Goal: Task Accomplishment & Management: Manage account settings

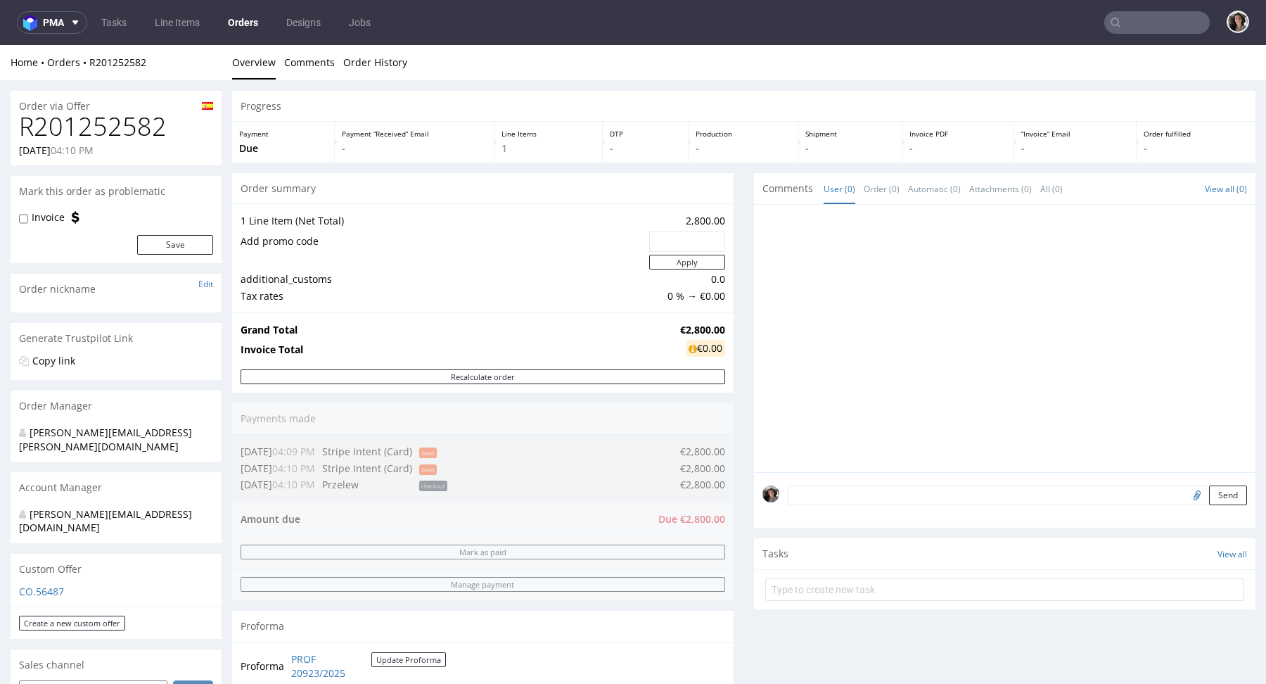
click at [719, 327] on div "Grand Total €2,800.00 Invoice Total €0.00" at bounding box center [482, 340] width 501 height 57
drag, startPoint x: 717, startPoint y: 327, endPoint x: 653, endPoint y: 326, distance: 64.0
click at [653, 326] on tr "Grand Total €2,800.00" at bounding box center [483, 329] width 485 height 17
copy tr "€2,800.00"
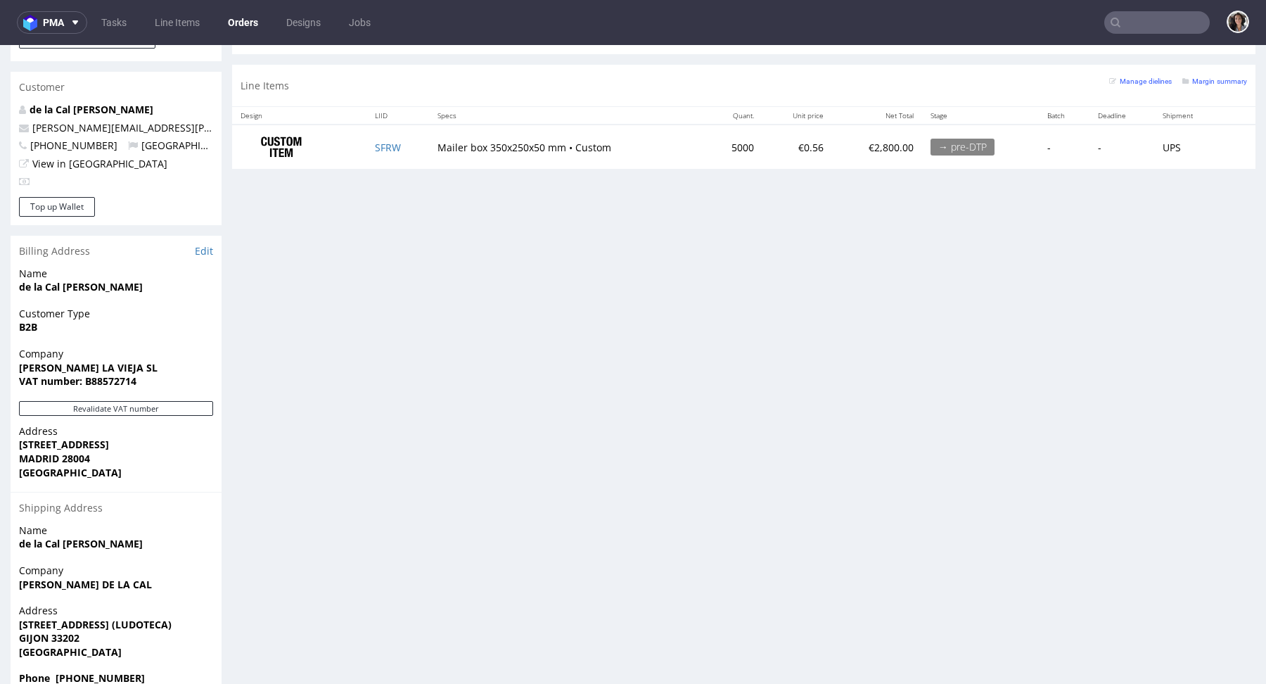
scroll to position [399, 0]
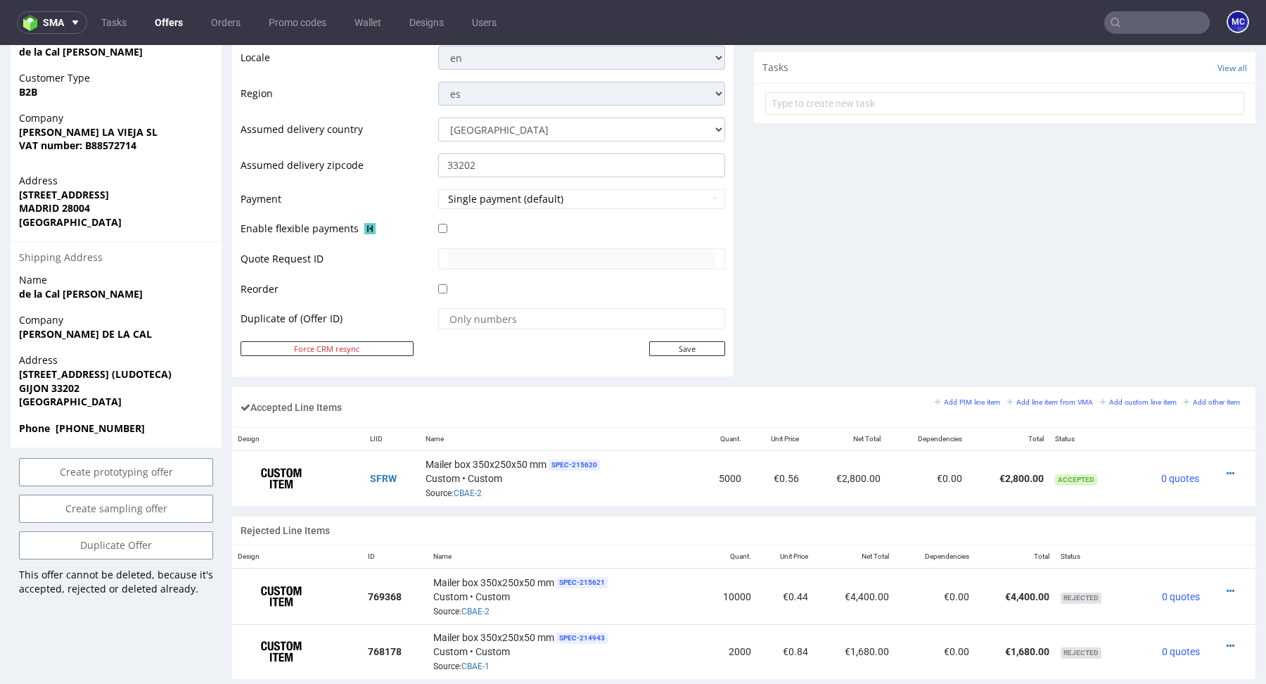
scroll to position [539, 0]
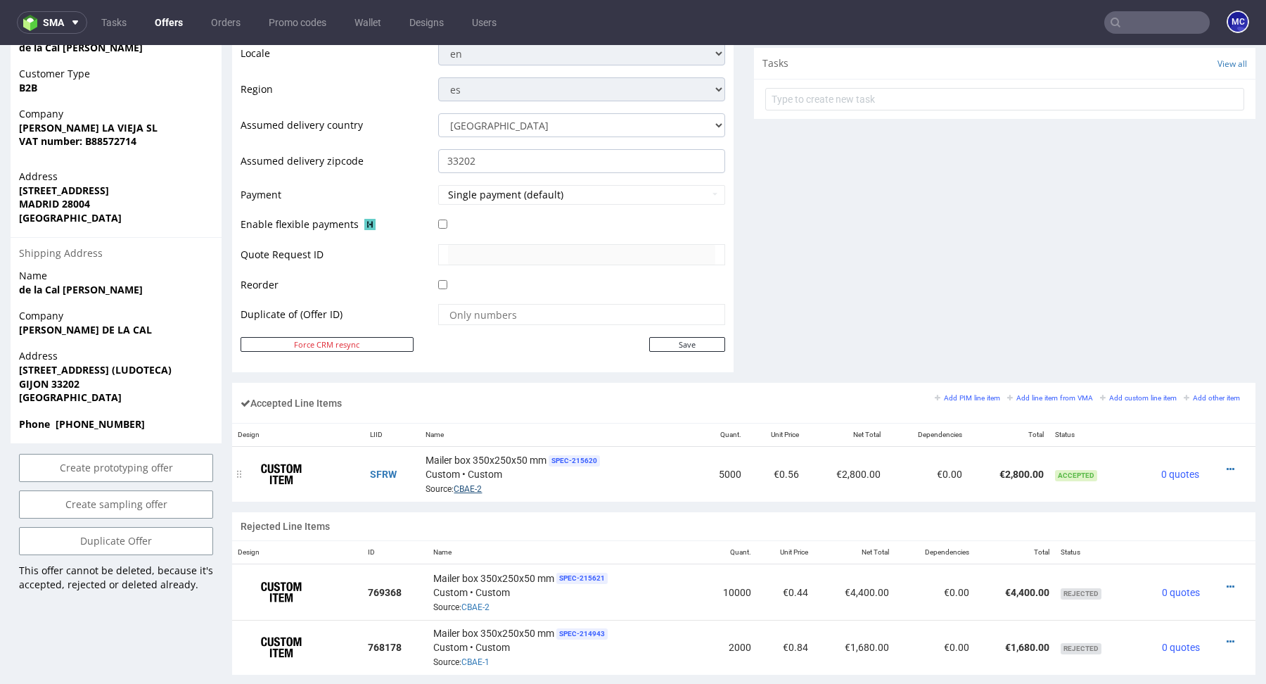
click at [470, 489] on link "CBAE-2" at bounding box center [468, 489] width 28 height 10
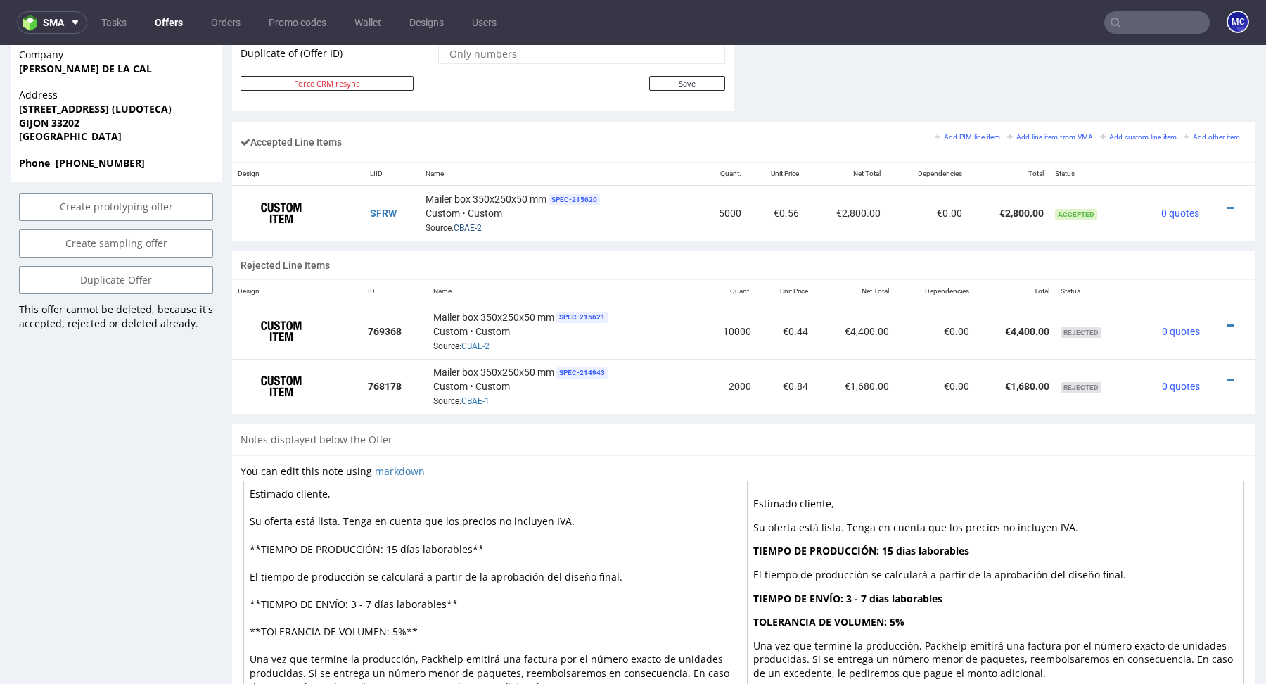
scroll to position [647, 0]
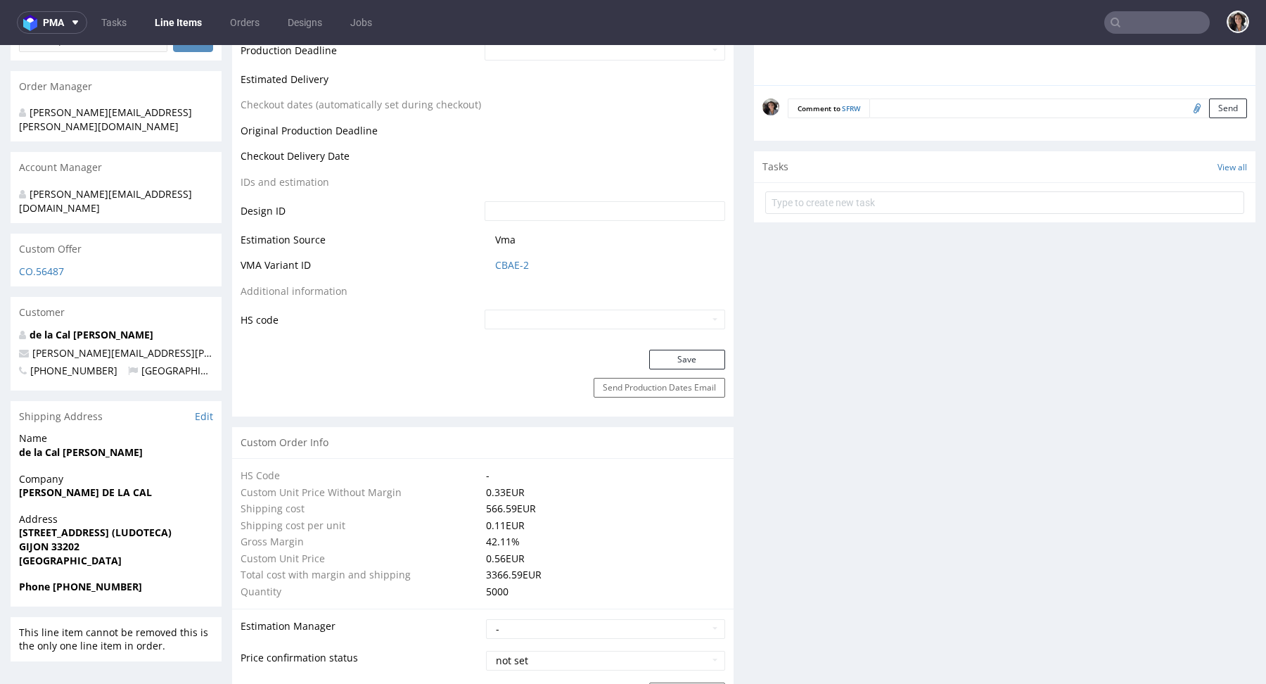
scroll to position [1489, 0]
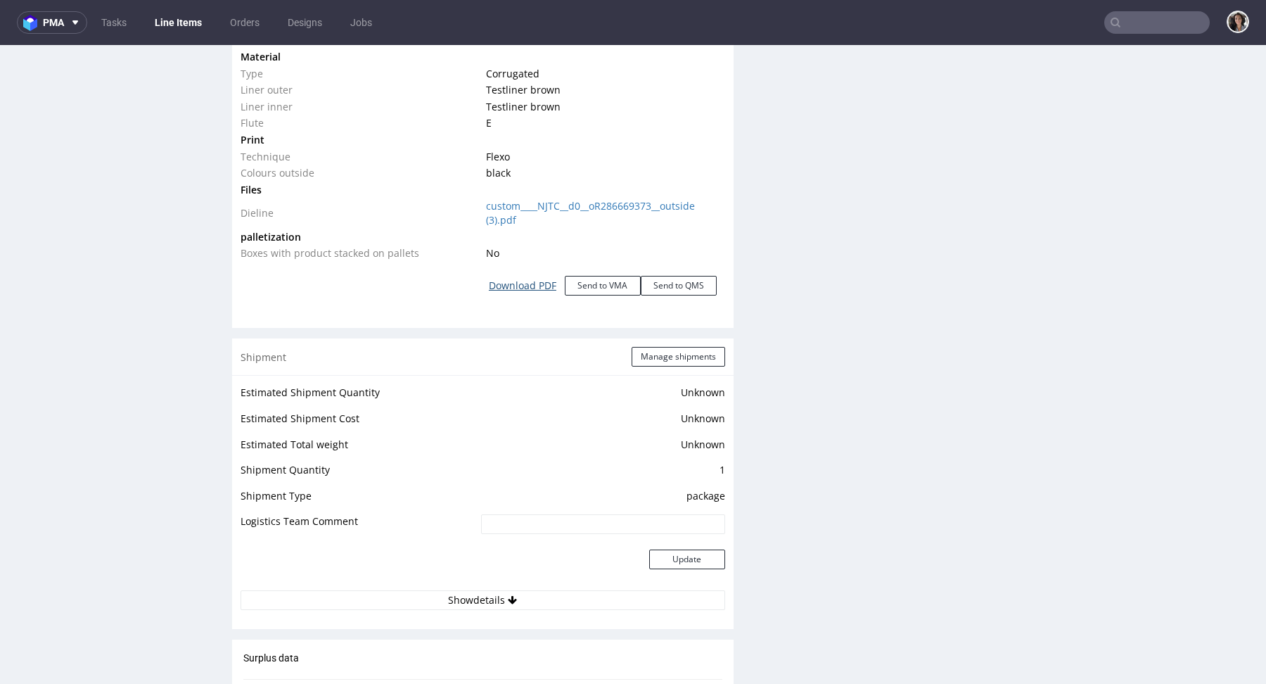
click at [529, 283] on link "Download PDF" at bounding box center [522, 285] width 84 height 31
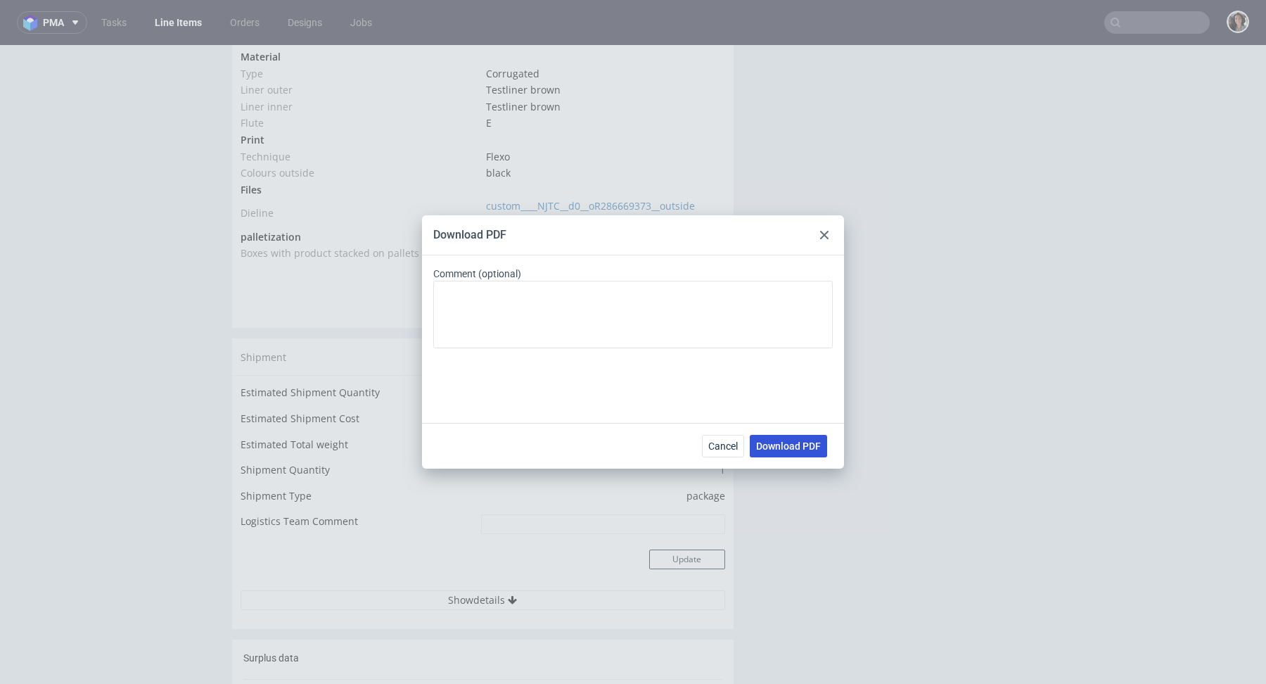
click at [787, 442] on span "Download PDF" at bounding box center [788, 446] width 65 height 10
click at [685, 89] on div "Download PDF Comment (optional) Cancel Download PDF" at bounding box center [633, 342] width 1266 height 684
click at [825, 236] on use at bounding box center [824, 235] width 8 height 8
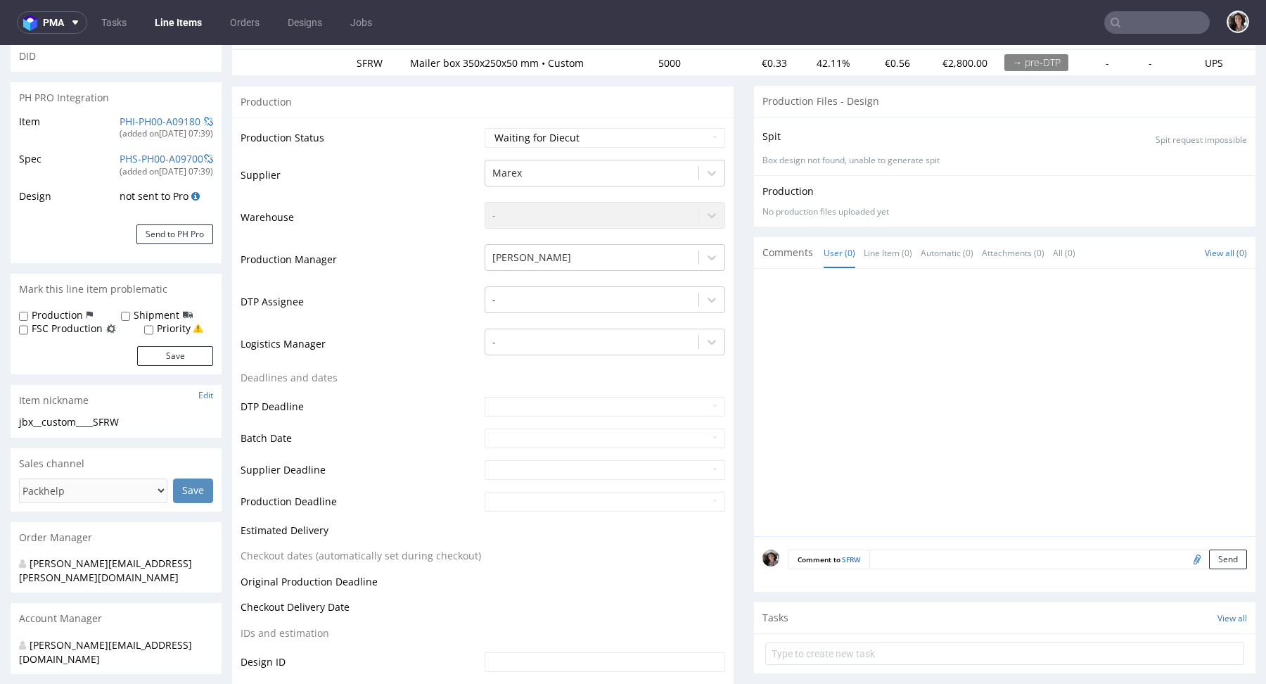
scroll to position [0, 0]
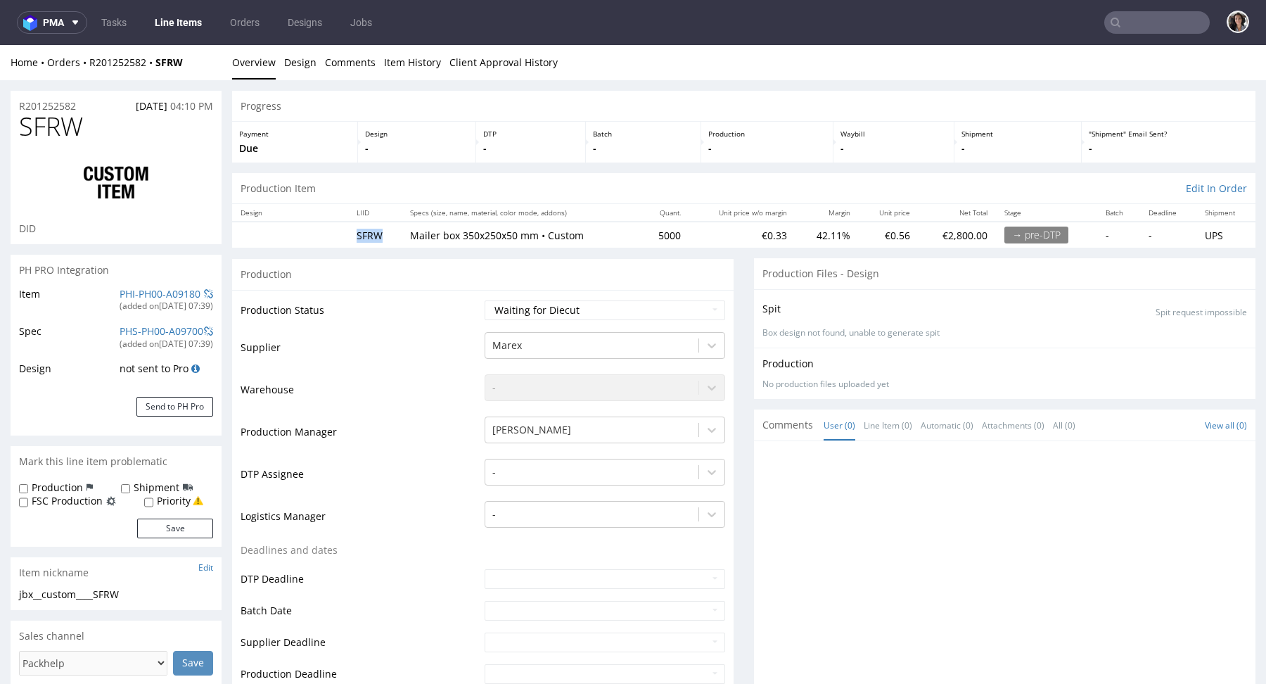
drag, startPoint x: 381, startPoint y: 233, endPoint x: 334, endPoint y: 233, distance: 47.1
click at [334, 233] on tr "SFRW Mailer box 350x250x50 mm • Custom 5000 €0.33 42.11% €0.56 €2,800.00 → pre-…" at bounding box center [743, 235] width 1023 height 26
drag, startPoint x: 148, startPoint y: 67, endPoint x: 89, endPoint y: 49, distance: 61.8
drag, startPoint x: 92, startPoint y: 51, endPoint x: 139, endPoint y: 79, distance: 54.9
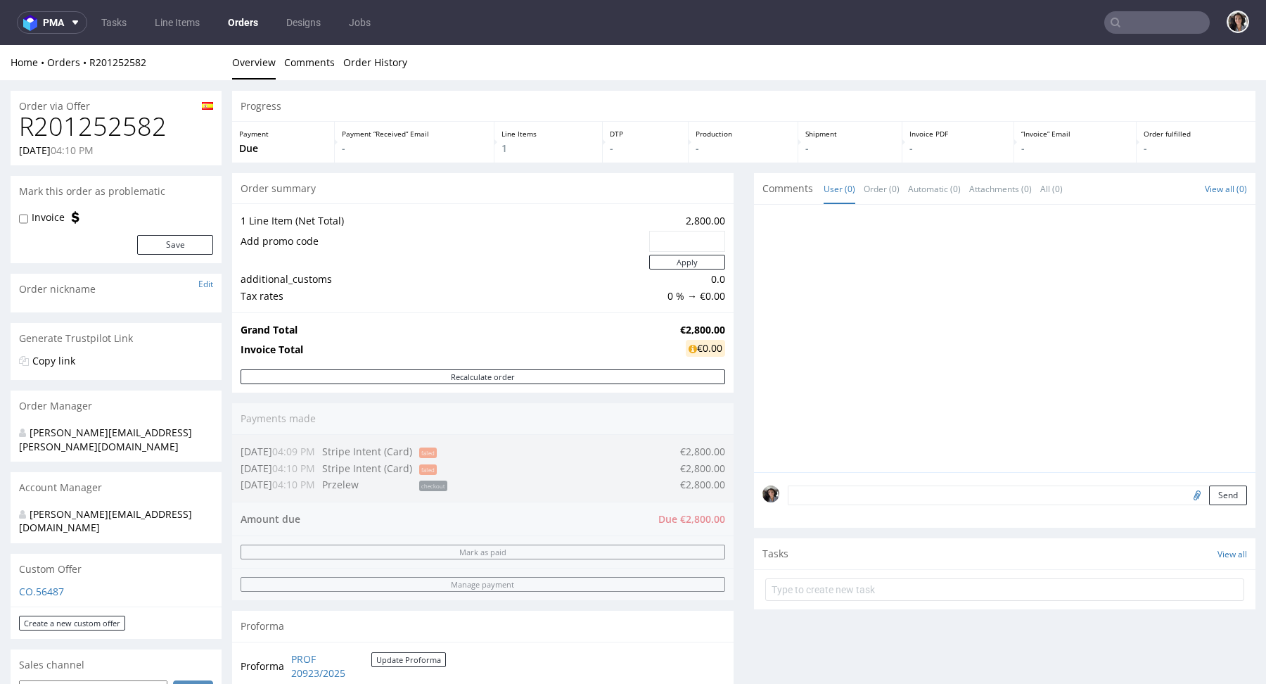
scroll to position [511, 0]
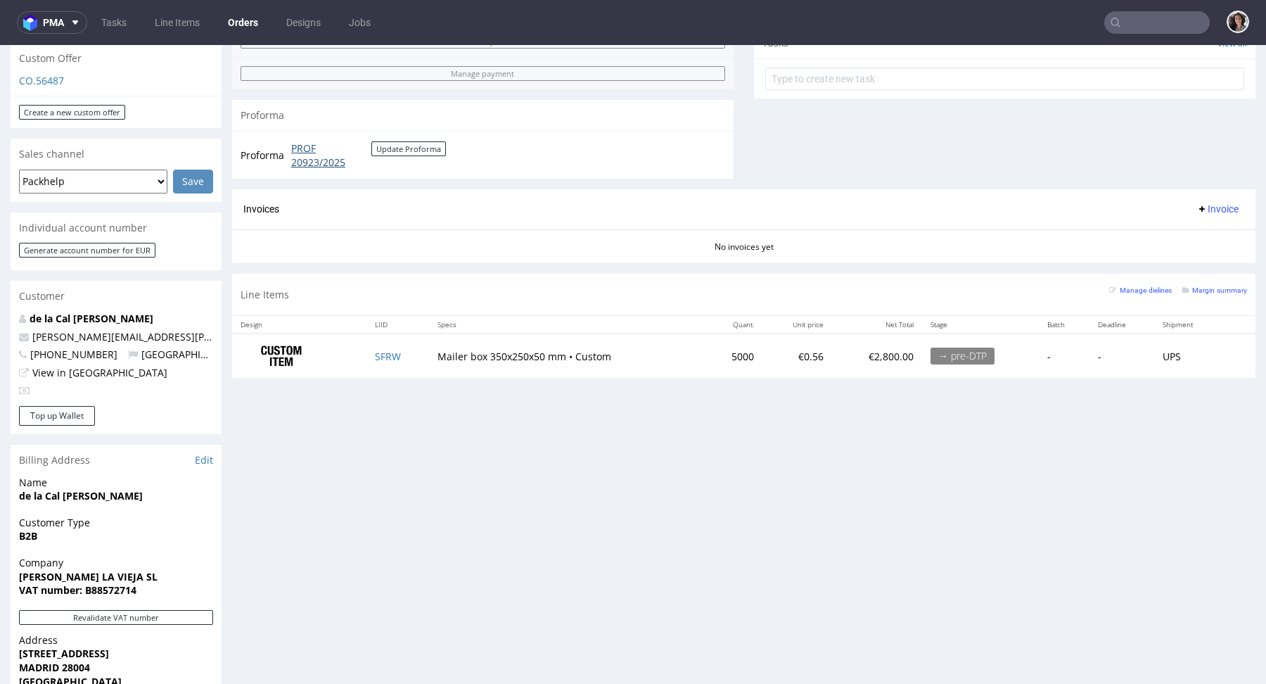
click at [317, 150] on link "PROF 20923/2025" at bounding box center [331, 154] width 80 height 27
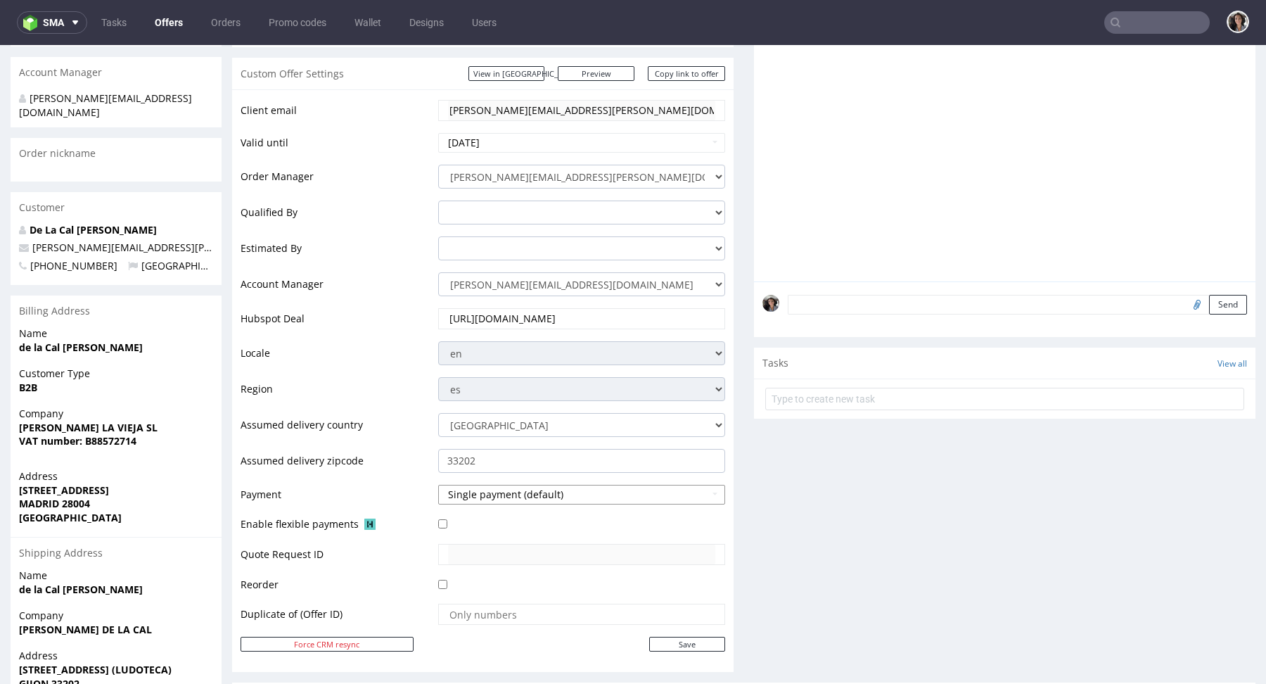
scroll to position [113, 0]
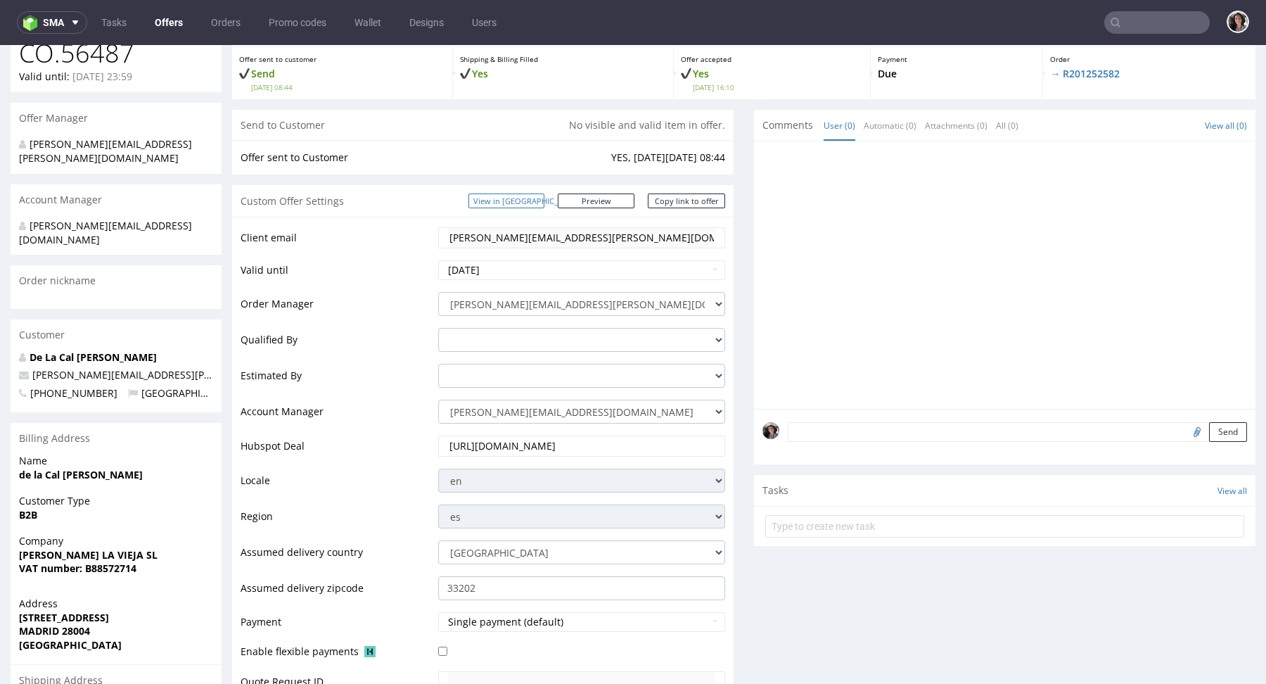
click at [534, 202] on link "View in [GEOGRAPHIC_DATA]" at bounding box center [506, 200] width 76 height 15
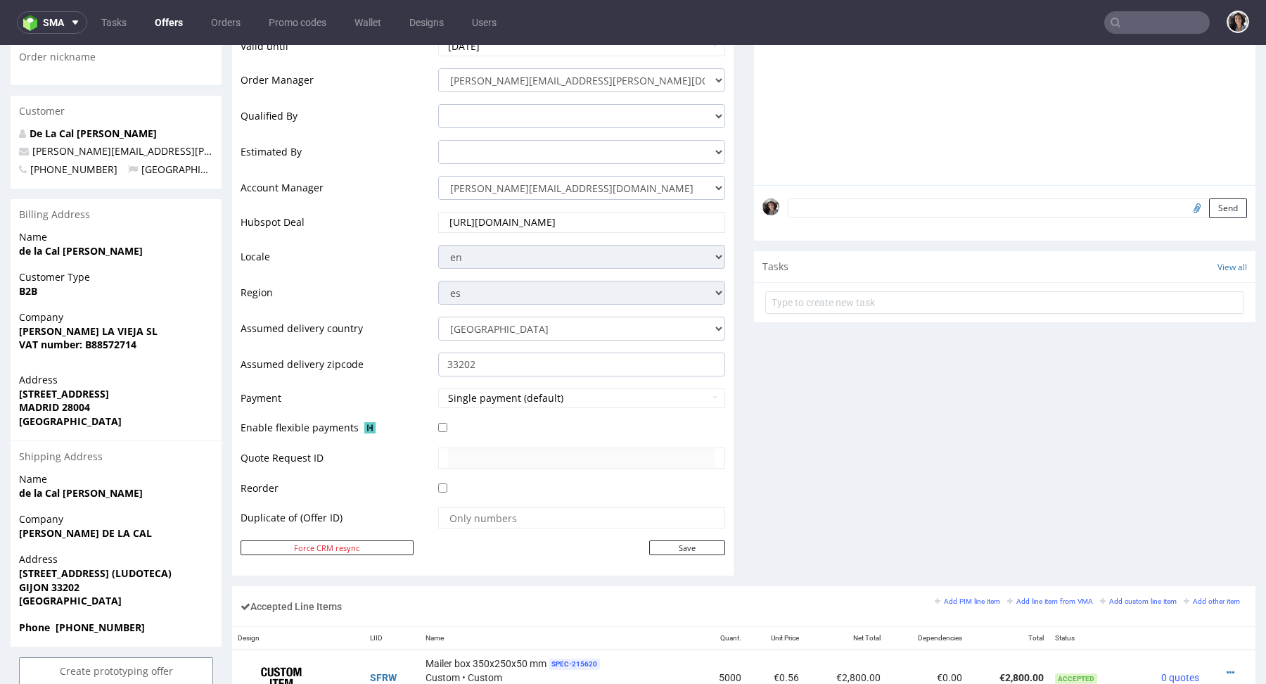
scroll to position [885, 0]
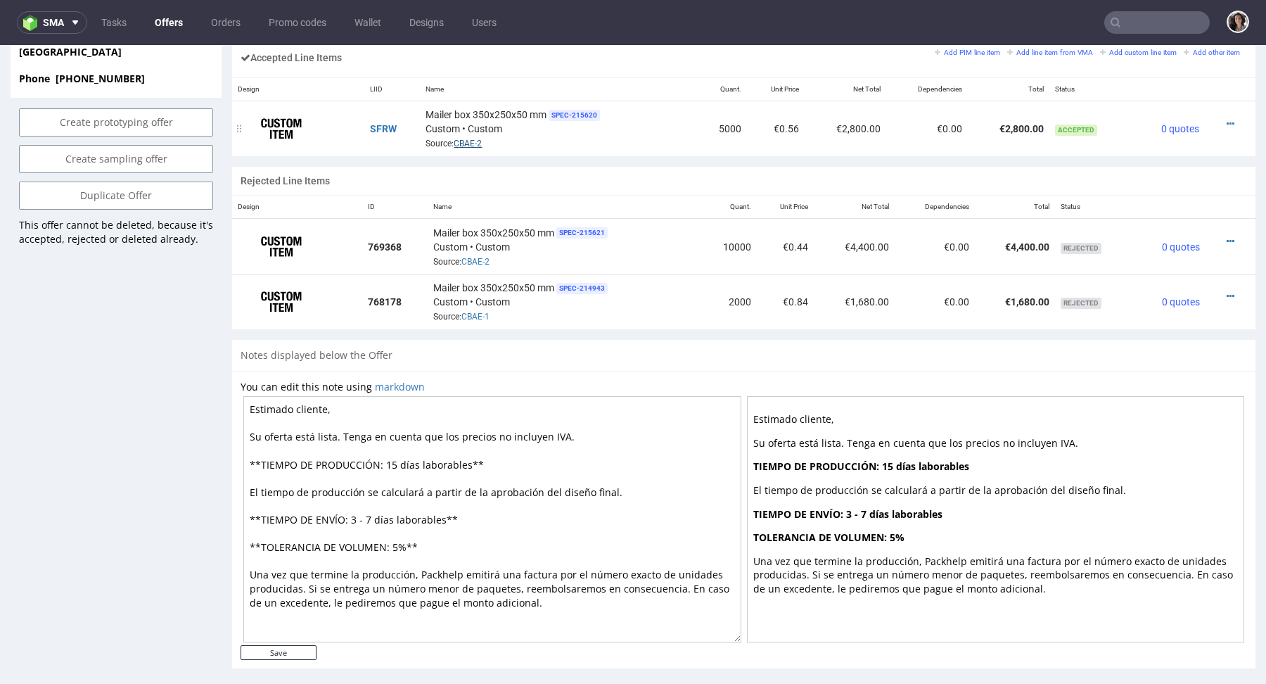
click at [470, 140] on link "CBAE-2" at bounding box center [468, 144] width 28 height 10
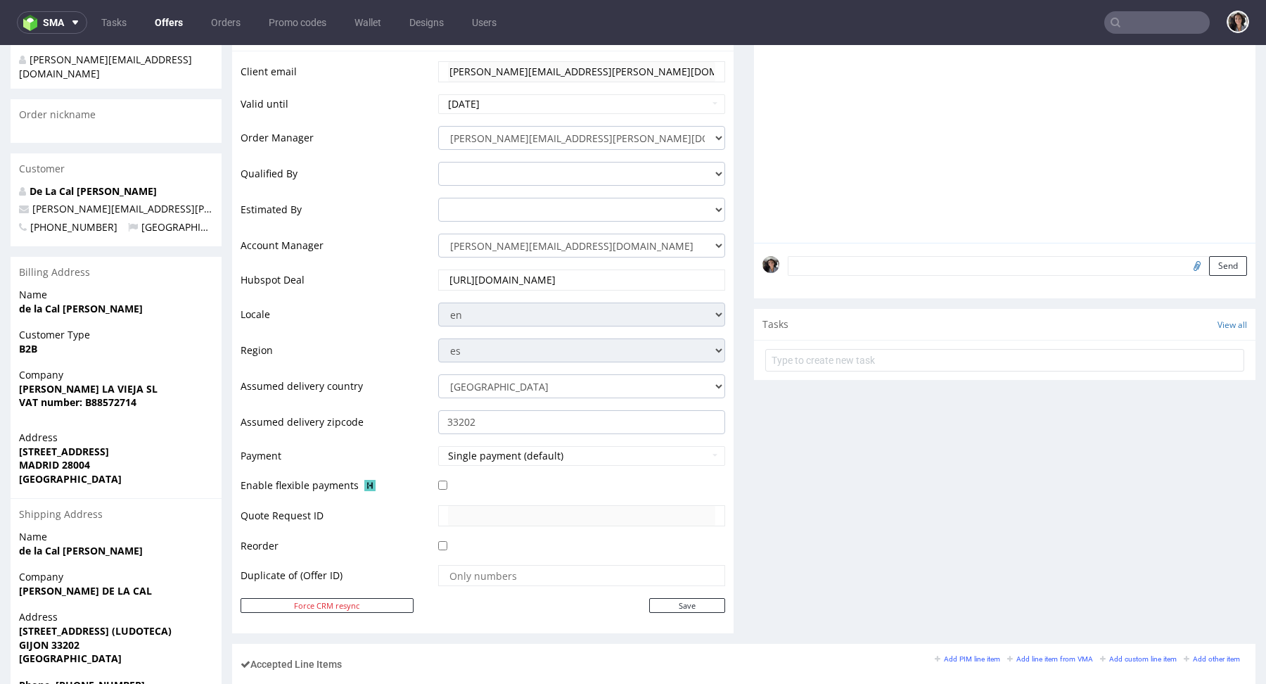
scroll to position [0, 0]
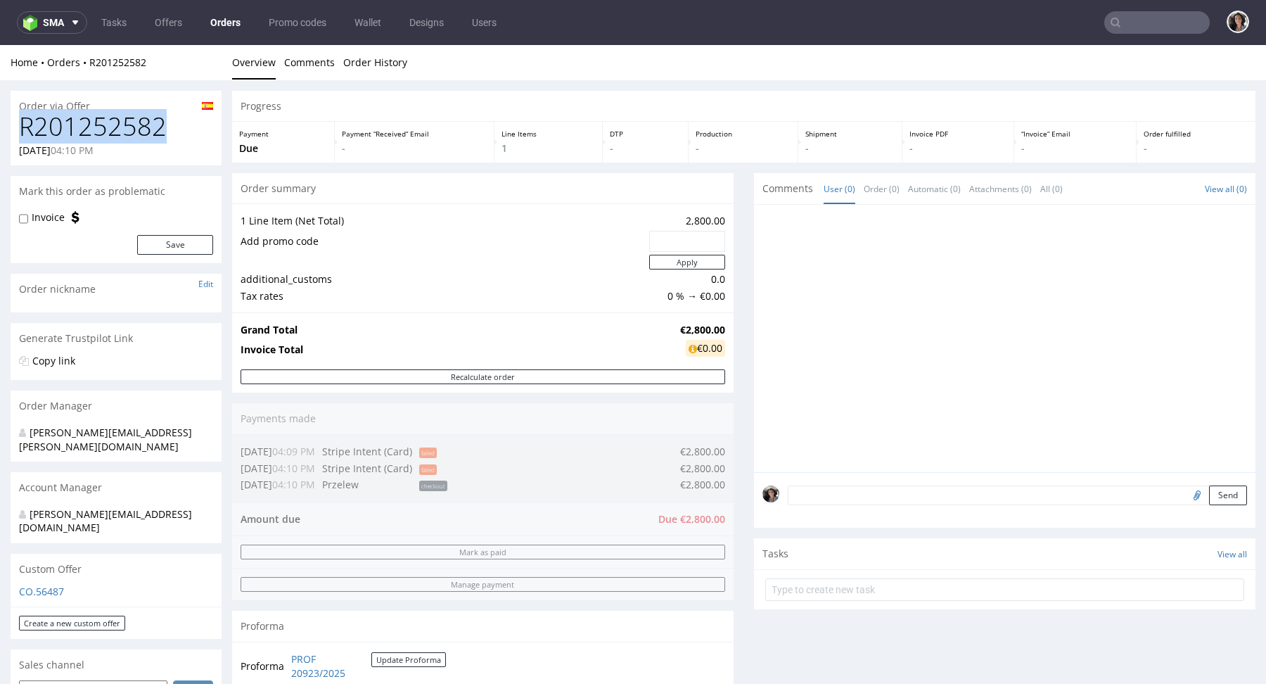
drag, startPoint x: 173, startPoint y: 131, endPoint x: 0, endPoint y: 129, distance: 173.0
copy h1 "R201252582"
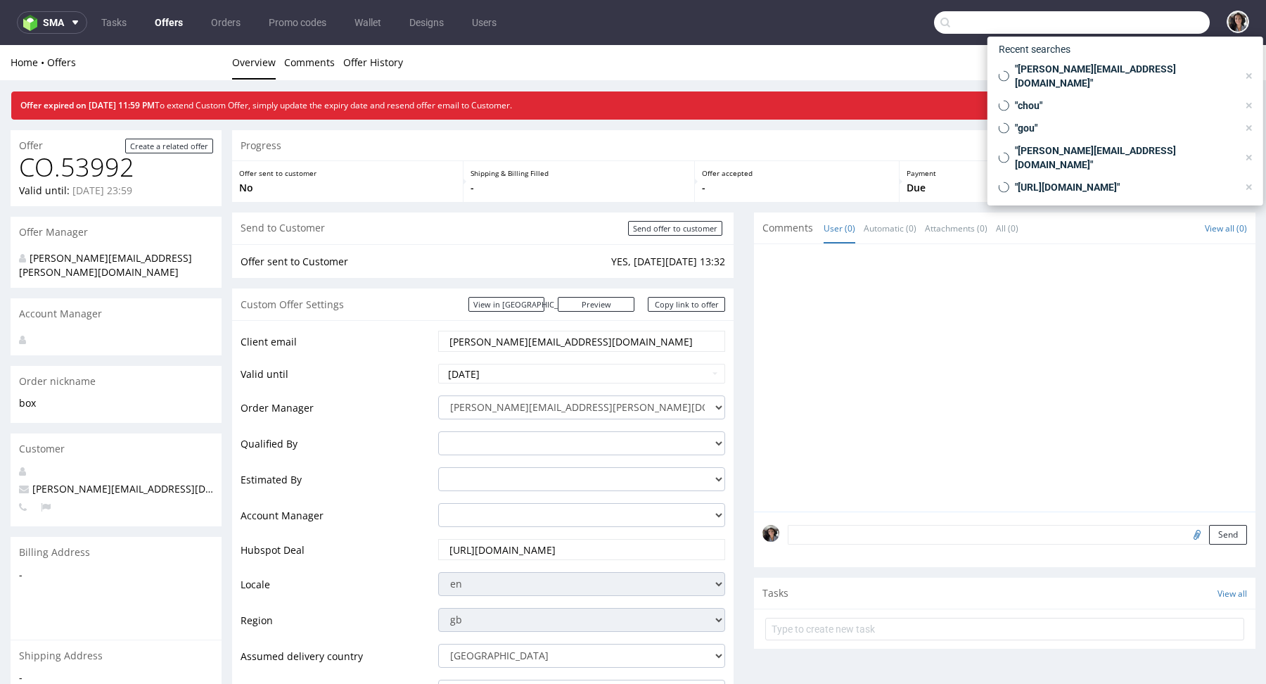
click at [1132, 24] on input "text" at bounding box center [1072, 22] width 276 height 23
paste input "NJTC"
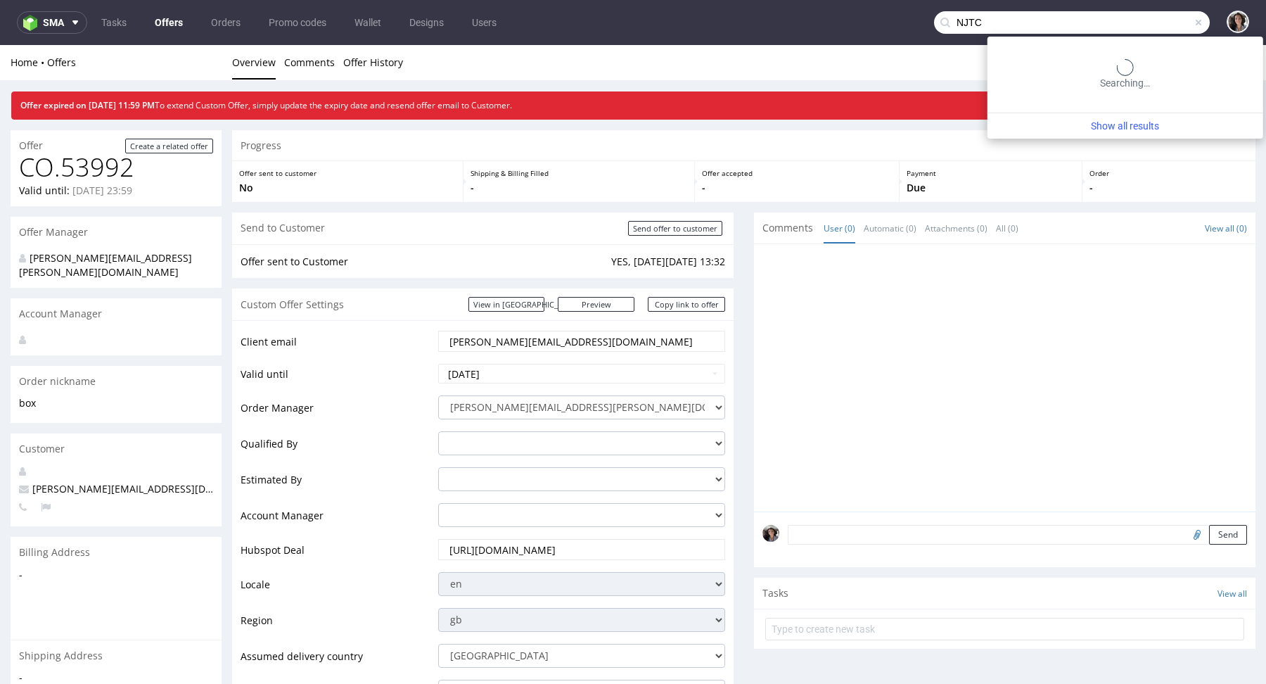
type input "NJTC"
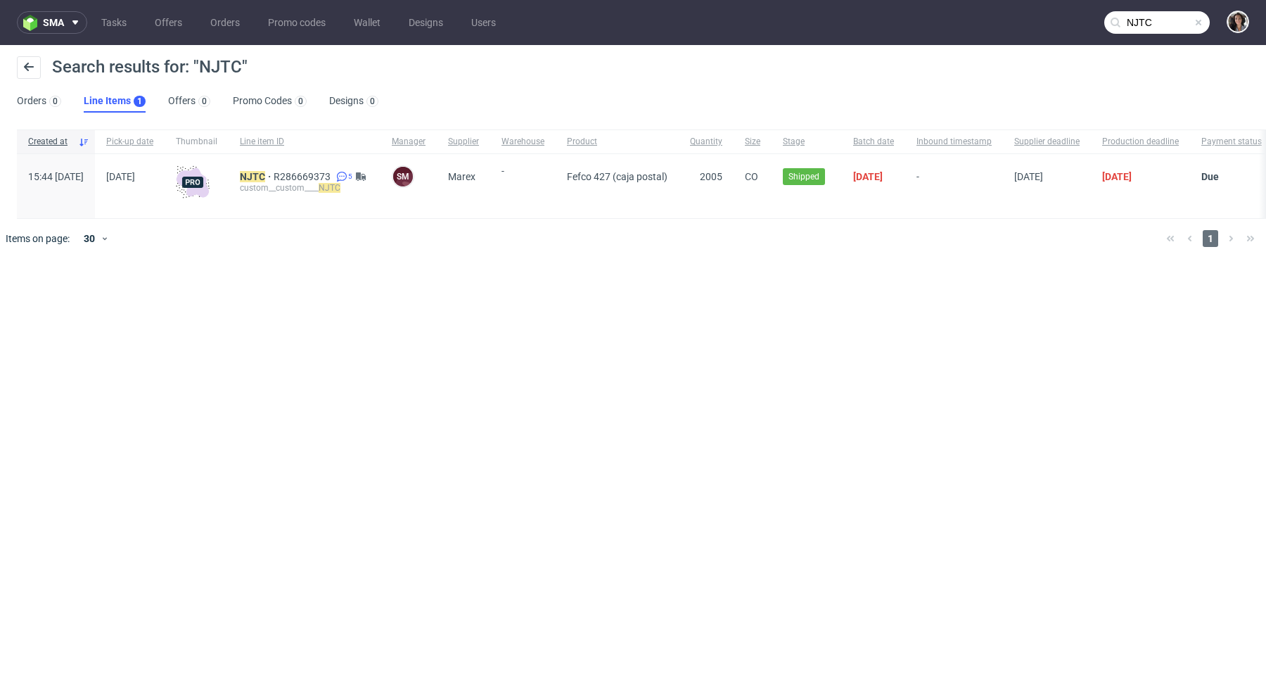
click at [293, 168] on div "NJTC R286669373 5 custom__custom____ NJTC" at bounding box center [305, 186] width 152 height 64
click at [265, 173] on mark "NJTC" at bounding box center [252, 176] width 25 height 11
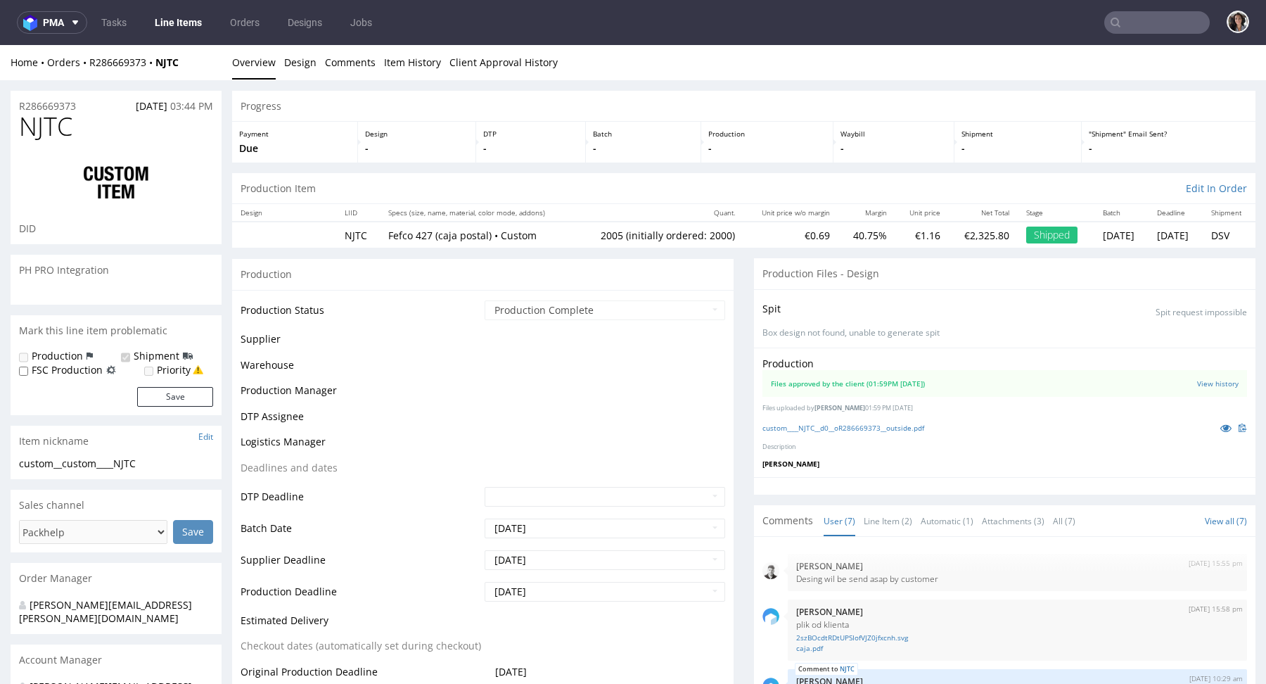
scroll to position [120, 0]
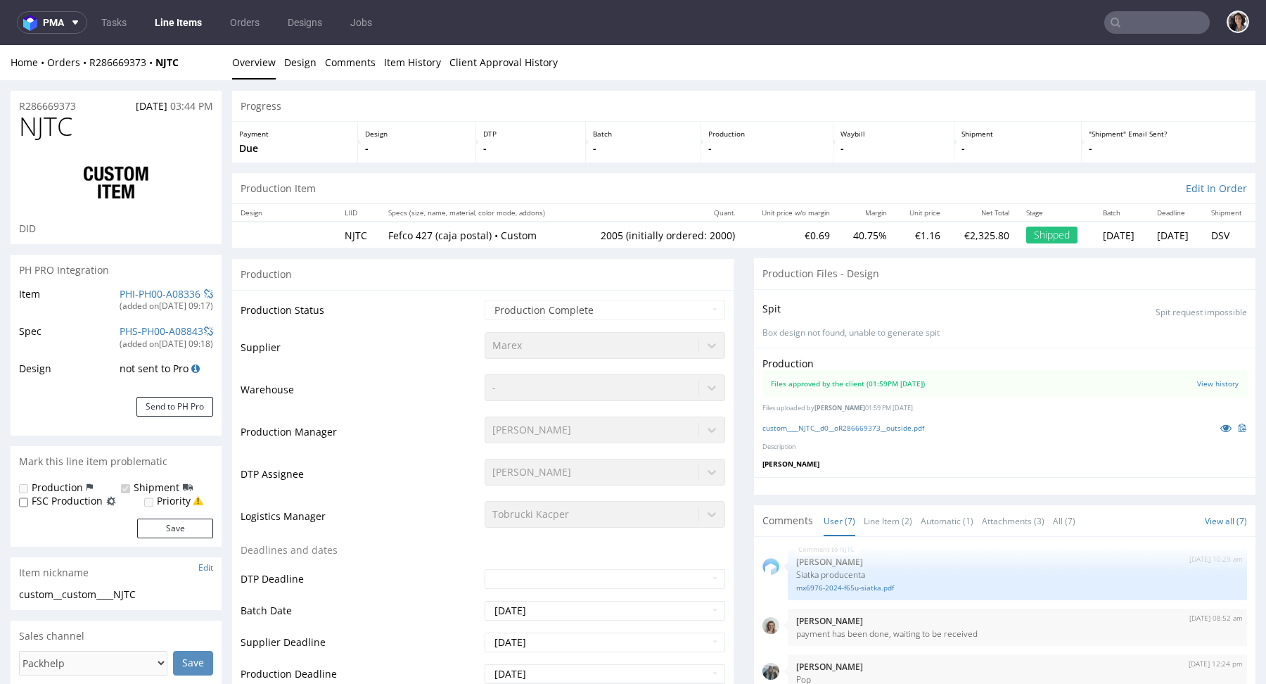
select select "in_progress"
click at [876, 423] on link "custom____NJTC__d0__oR286669373__outside.pdf" at bounding box center [843, 428] width 162 height 10
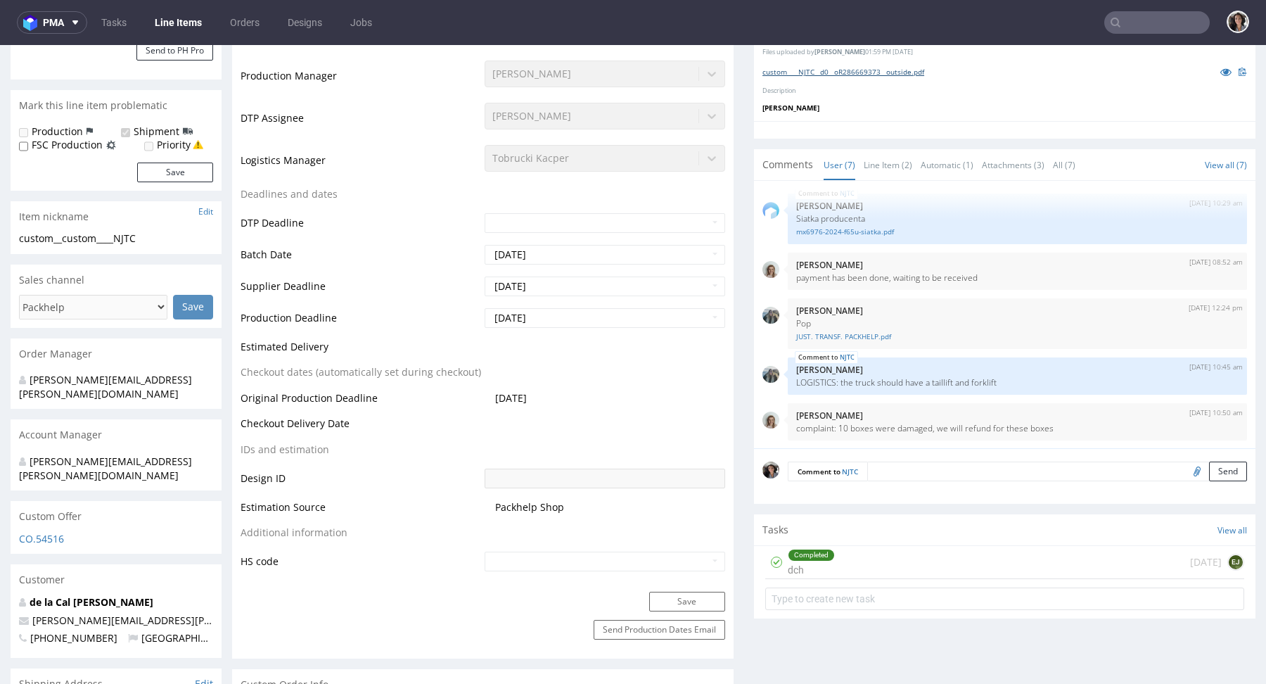
scroll to position [531, 0]
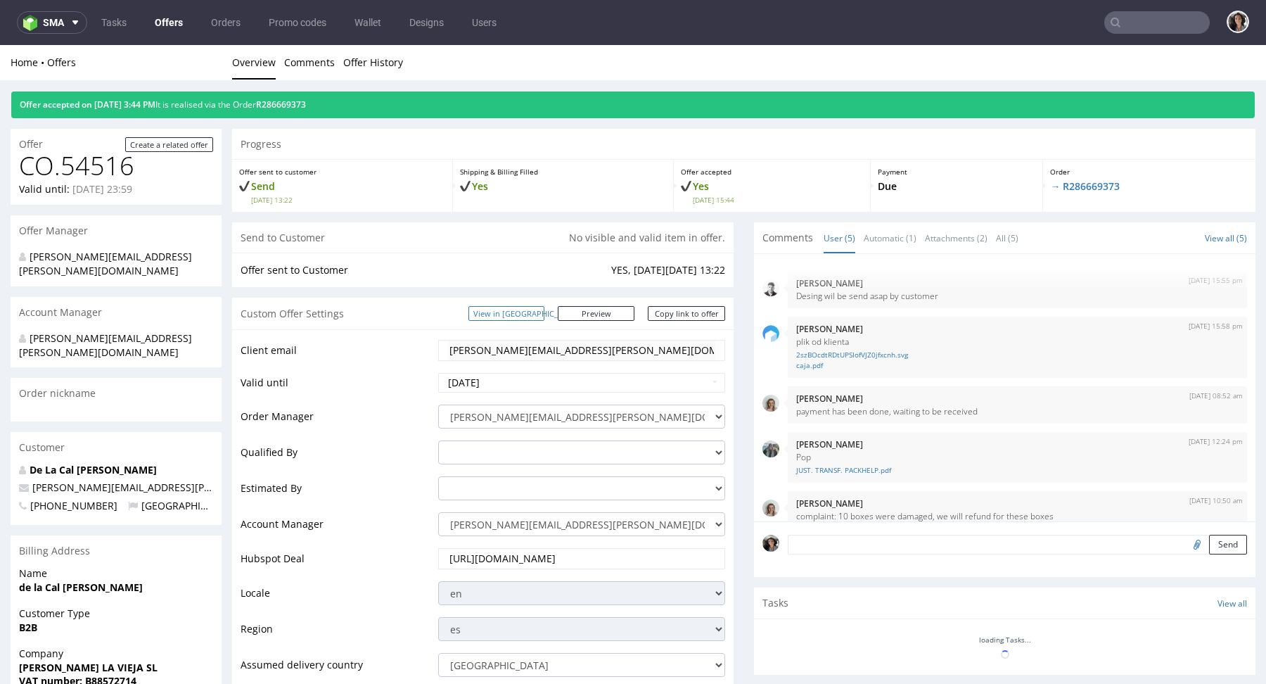
scroll to position [15, 0]
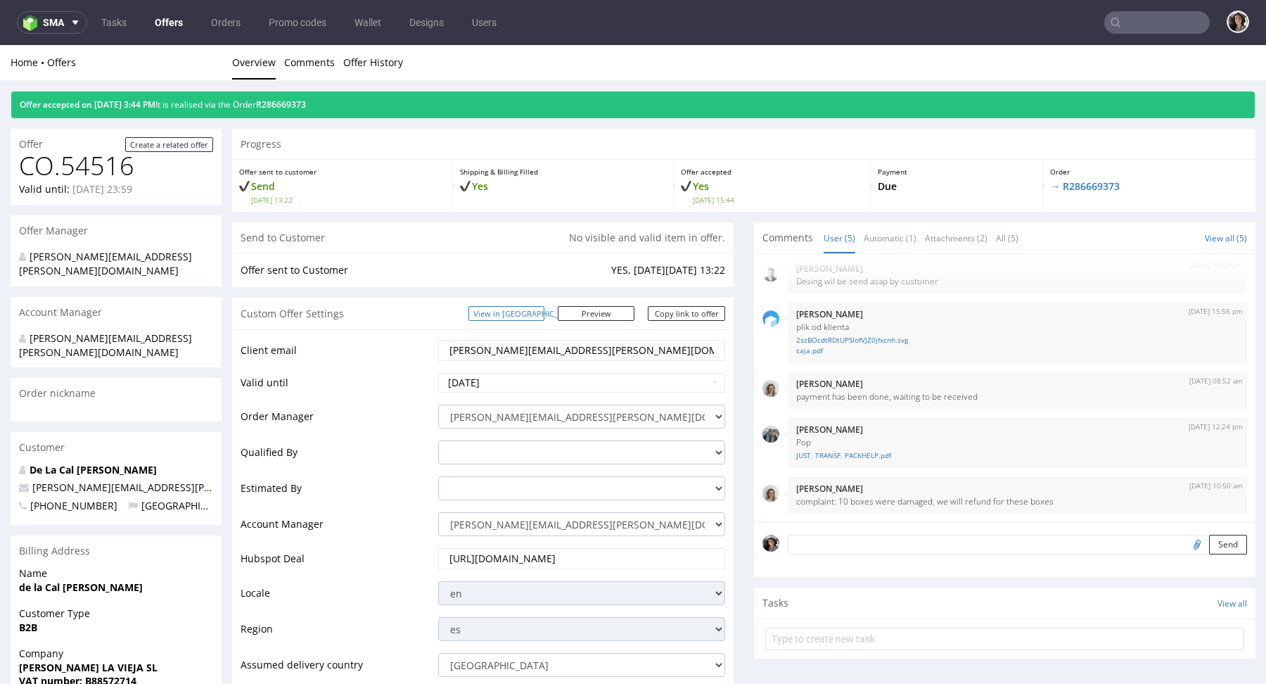
click at [544, 309] on link "View in [GEOGRAPHIC_DATA]" at bounding box center [506, 313] width 76 height 15
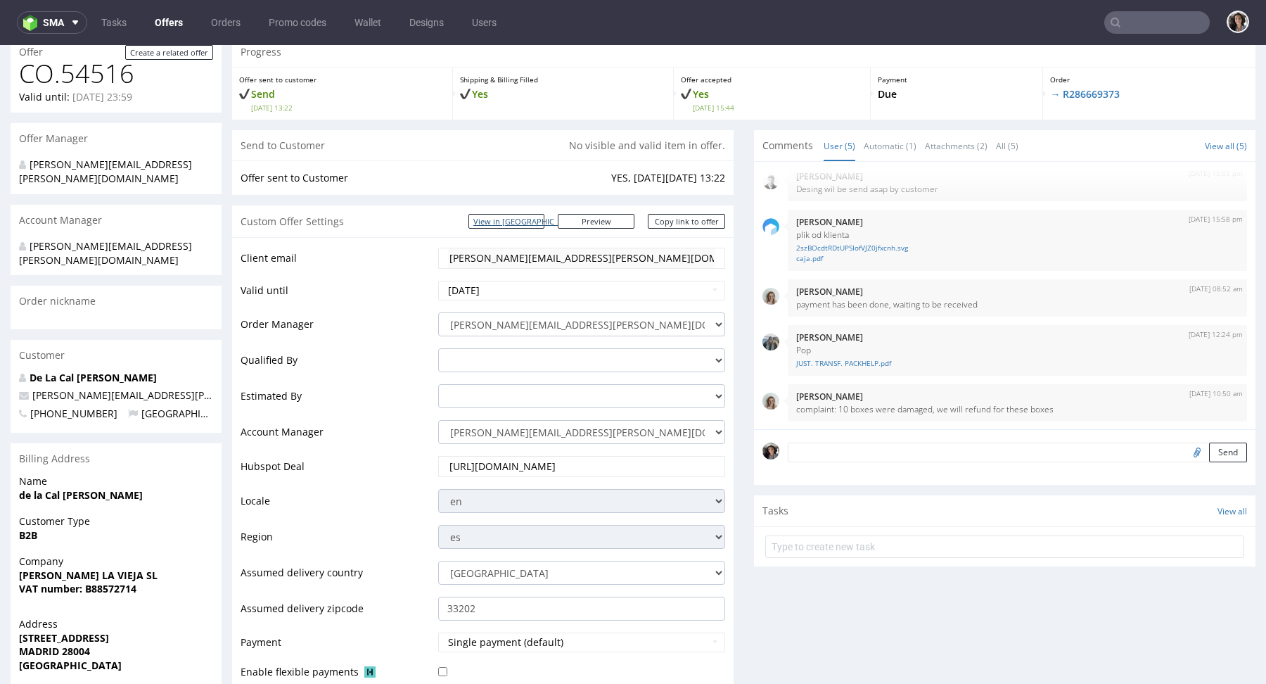
scroll to position [0, 0]
